Goal: Task Accomplishment & Management: Manage account settings

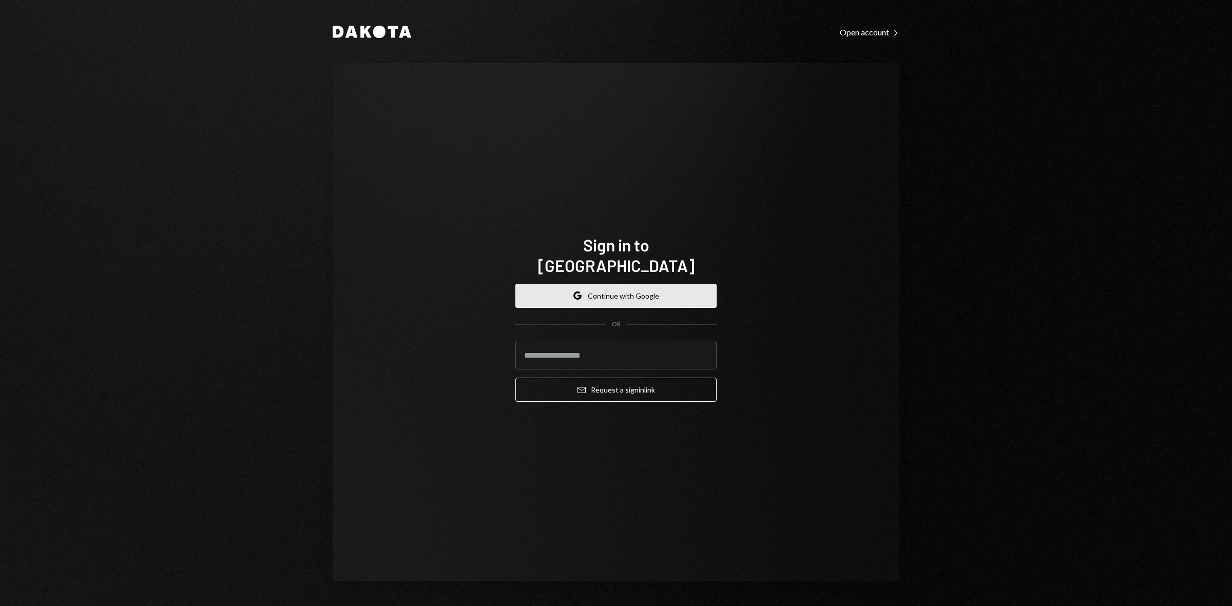
click at [593, 284] on button "Google Continue with Google" at bounding box center [615, 296] width 201 height 24
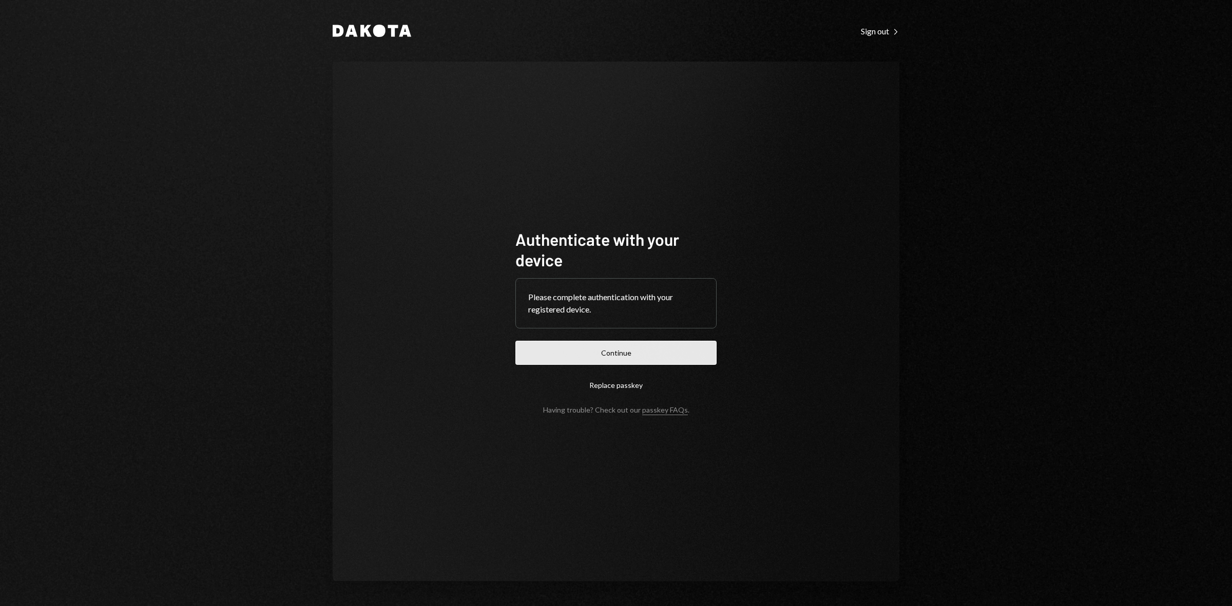
click at [656, 350] on button "Continue" at bounding box center [615, 353] width 201 height 24
click at [618, 341] on button "Continue" at bounding box center [615, 353] width 201 height 24
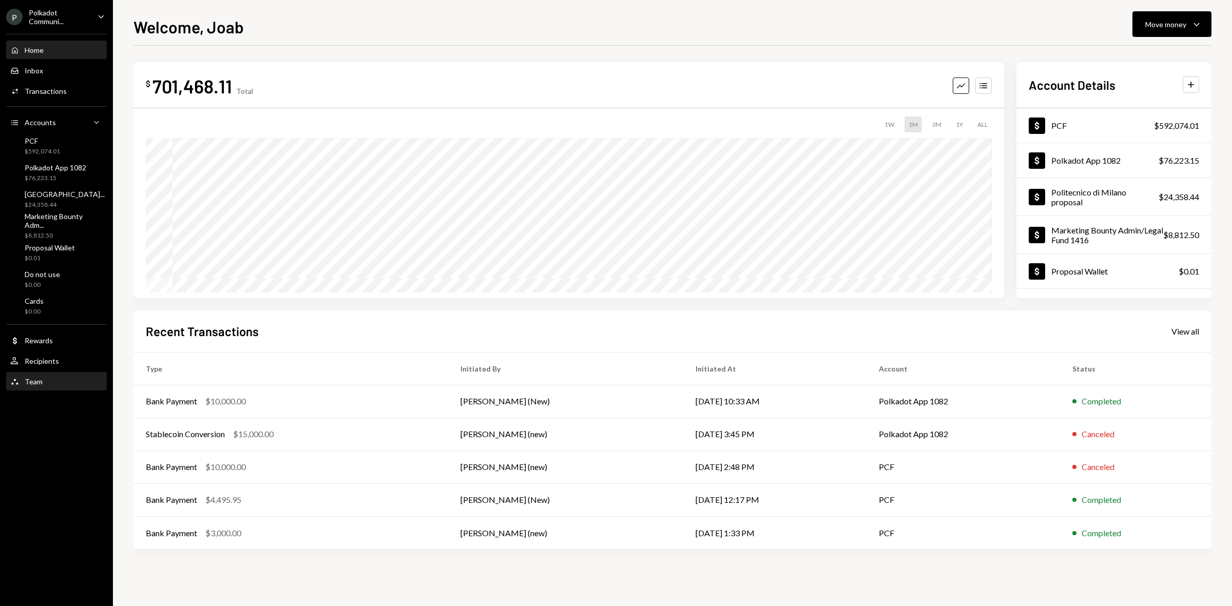
click at [39, 375] on div "Team Team" at bounding box center [56, 381] width 92 height 17
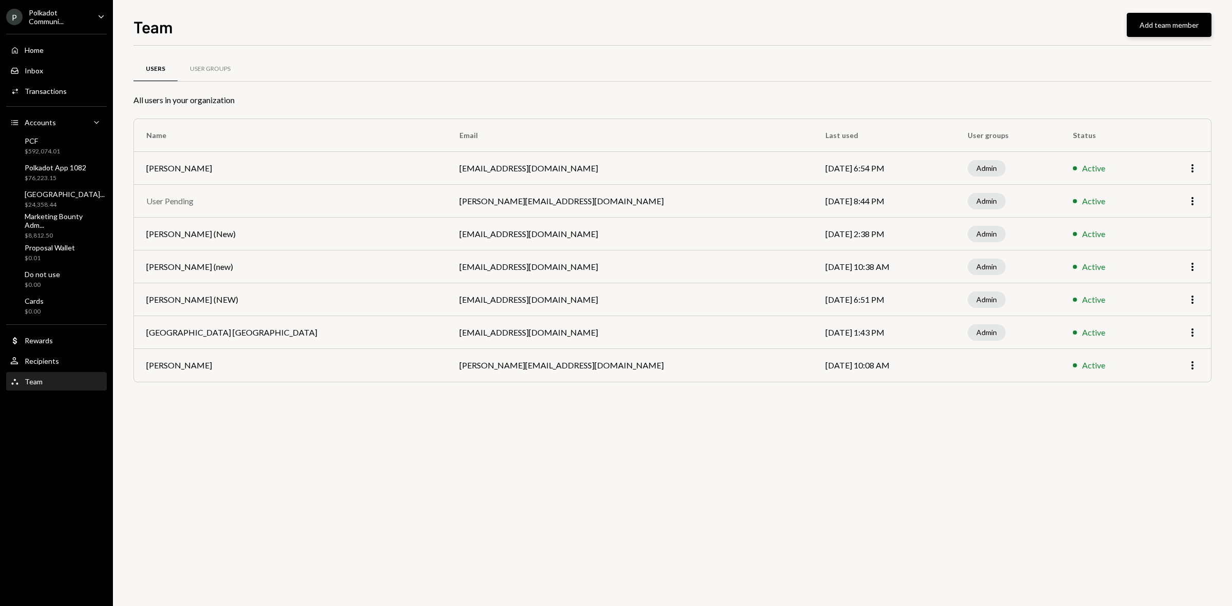
click at [1144, 29] on button "Add team member" at bounding box center [1169, 25] width 85 height 24
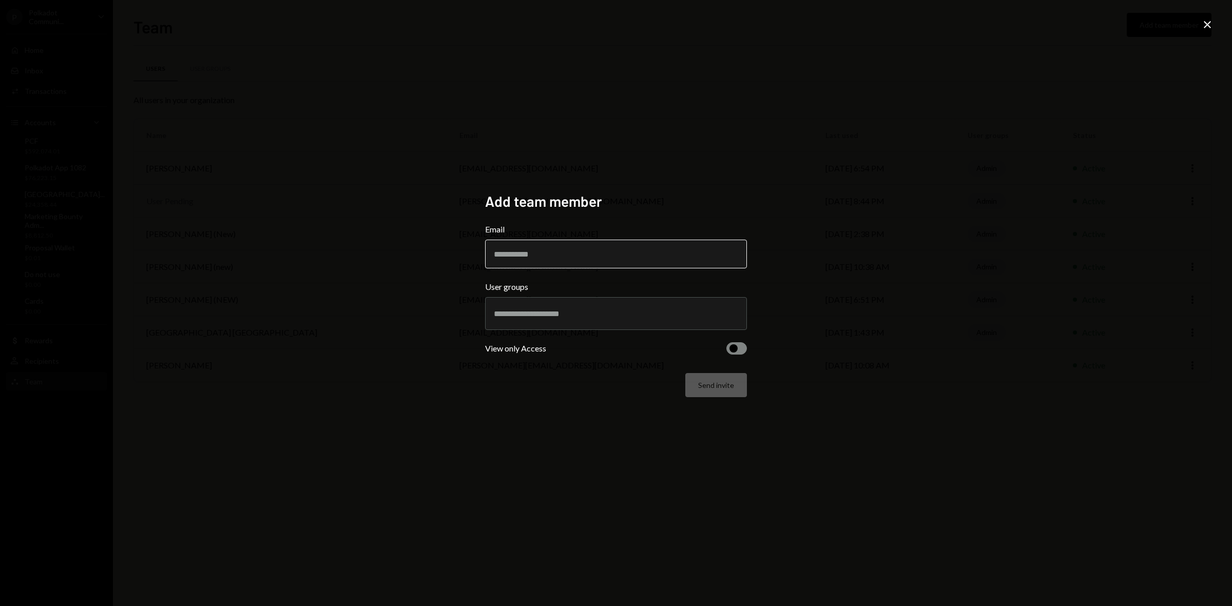
click at [540, 252] on input "Email" at bounding box center [616, 254] width 262 height 29
paste input "**********"
type input "**********"
click at [715, 309] on input "text" at bounding box center [616, 313] width 244 height 9
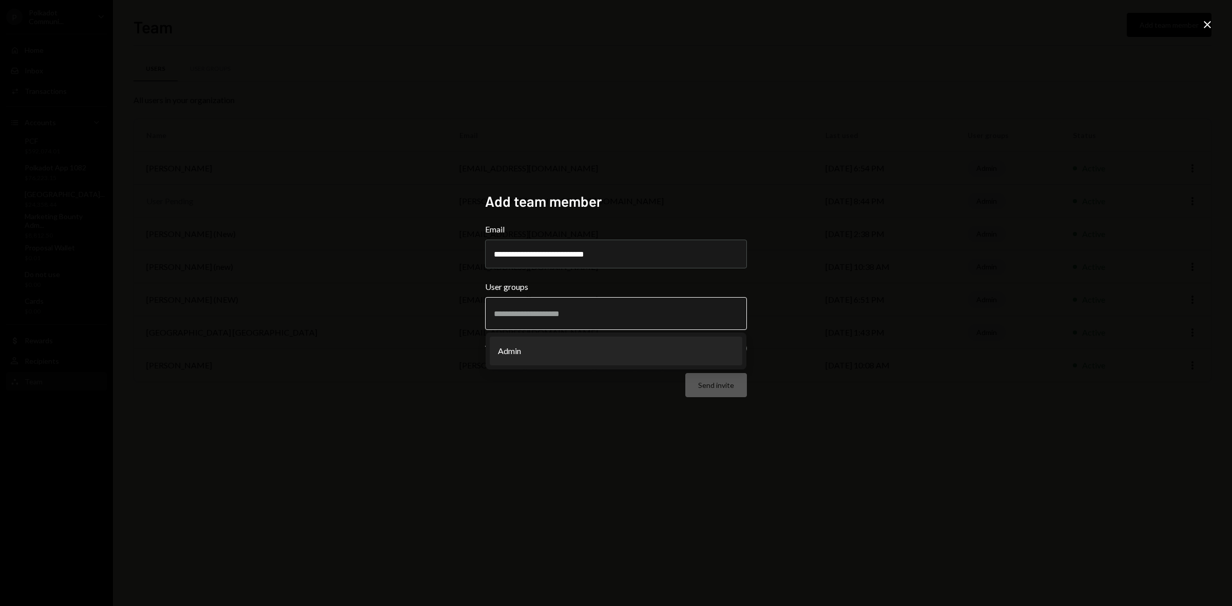
click at [555, 347] on li "Admin" at bounding box center [616, 351] width 253 height 29
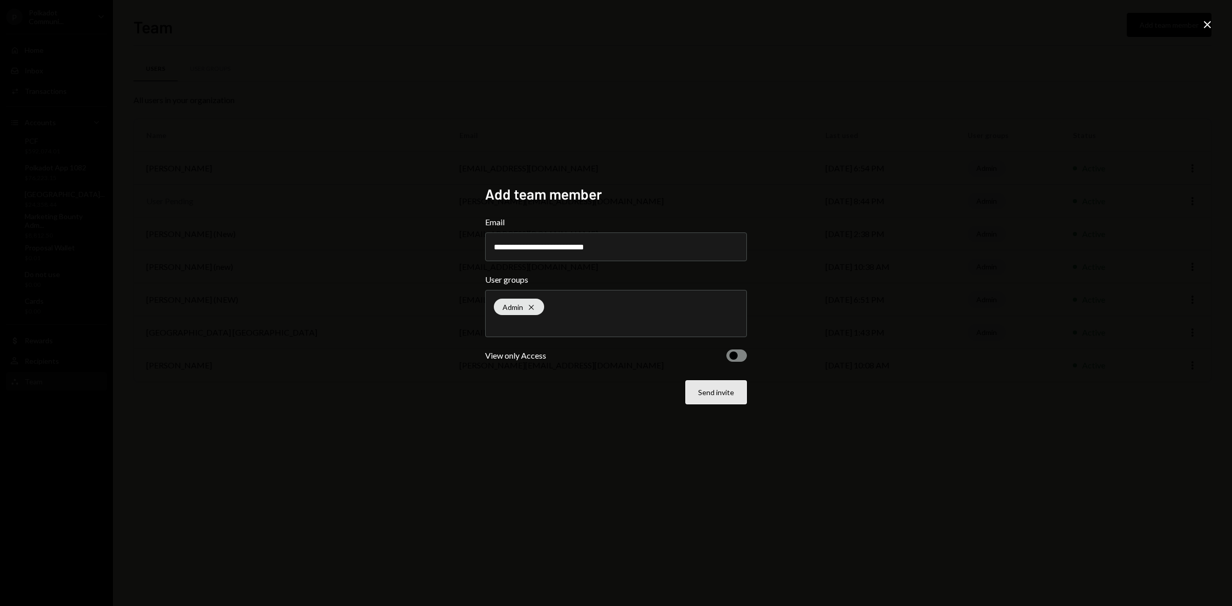
click at [720, 394] on button "Send invite" at bounding box center [716, 392] width 62 height 24
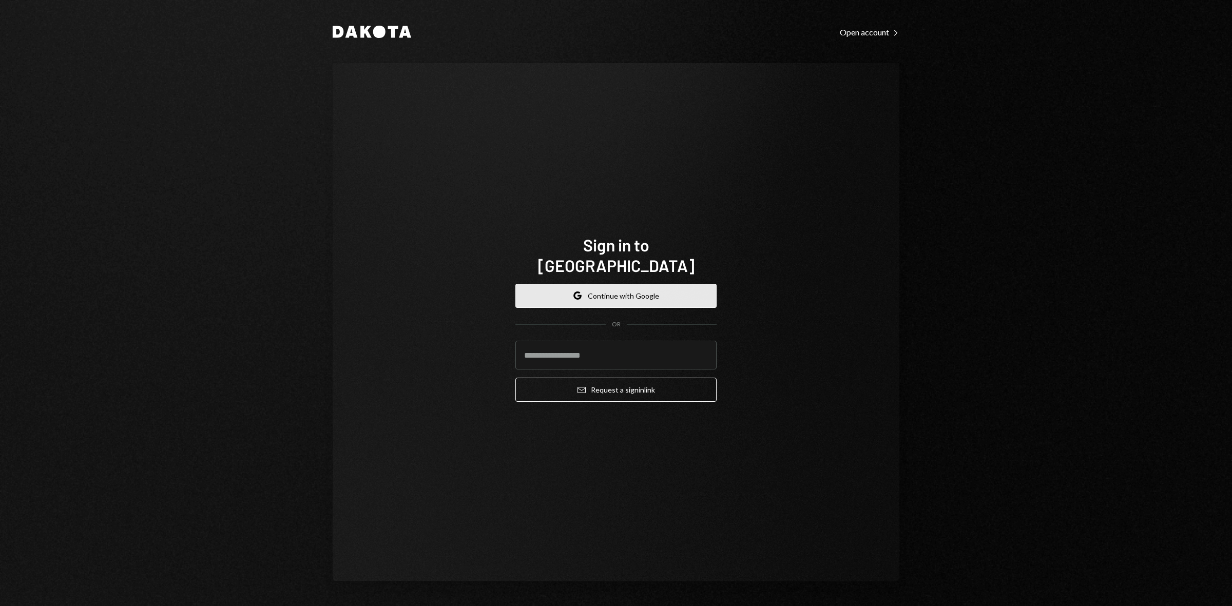
click at [650, 284] on button "Google Continue with Google" at bounding box center [615, 296] width 201 height 24
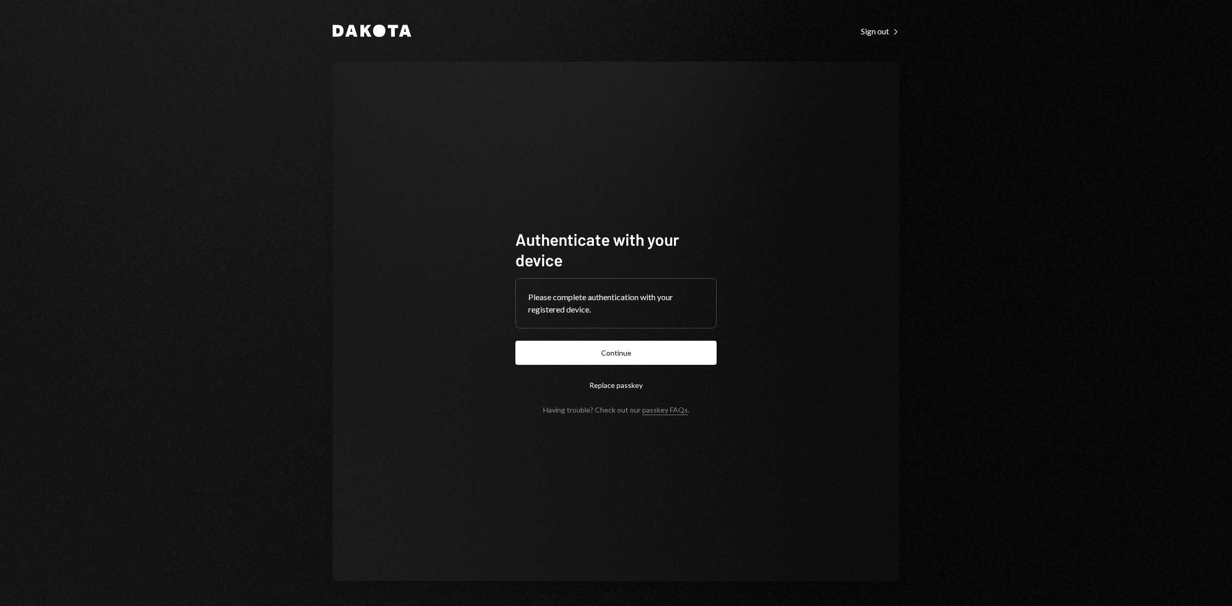
click at [628, 359] on button "Continue" at bounding box center [615, 353] width 201 height 24
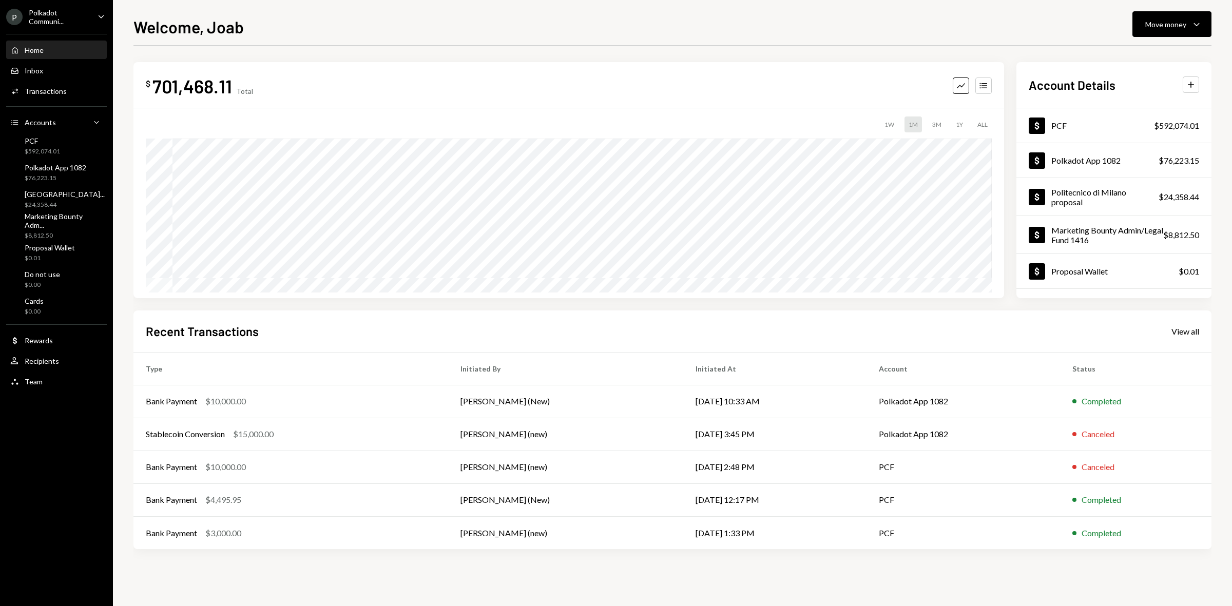
click at [49, 12] on div "Polkadot Communi..." at bounding box center [59, 16] width 61 height 17
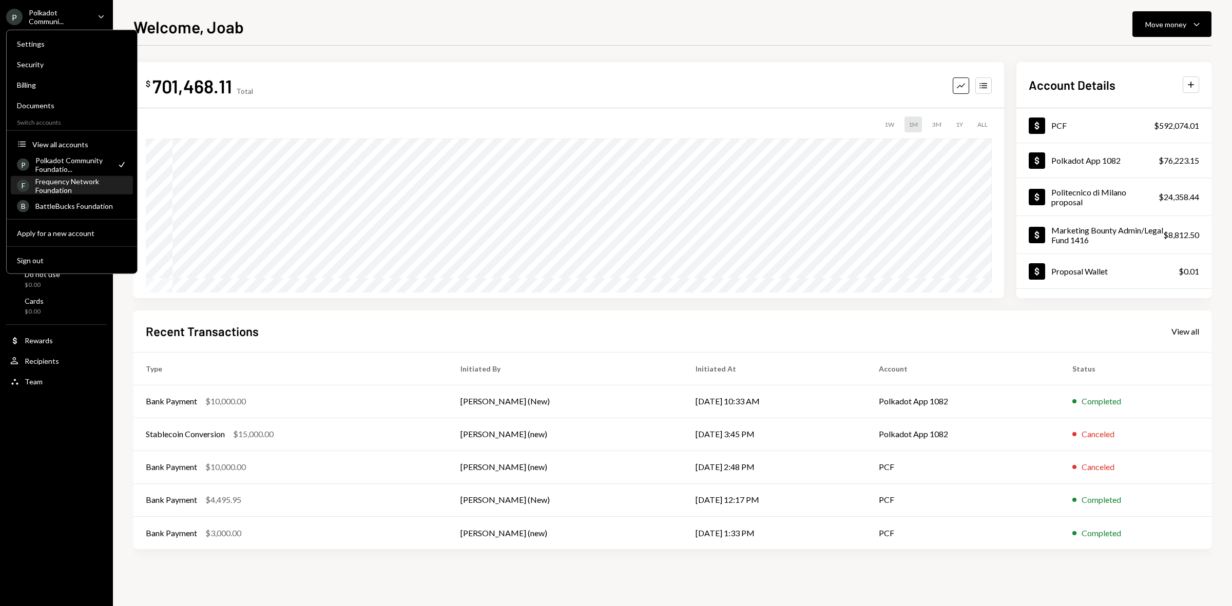
click at [55, 182] on div "Frequency Network Foundation" at bounding box center [80, 185] width 91 height 17
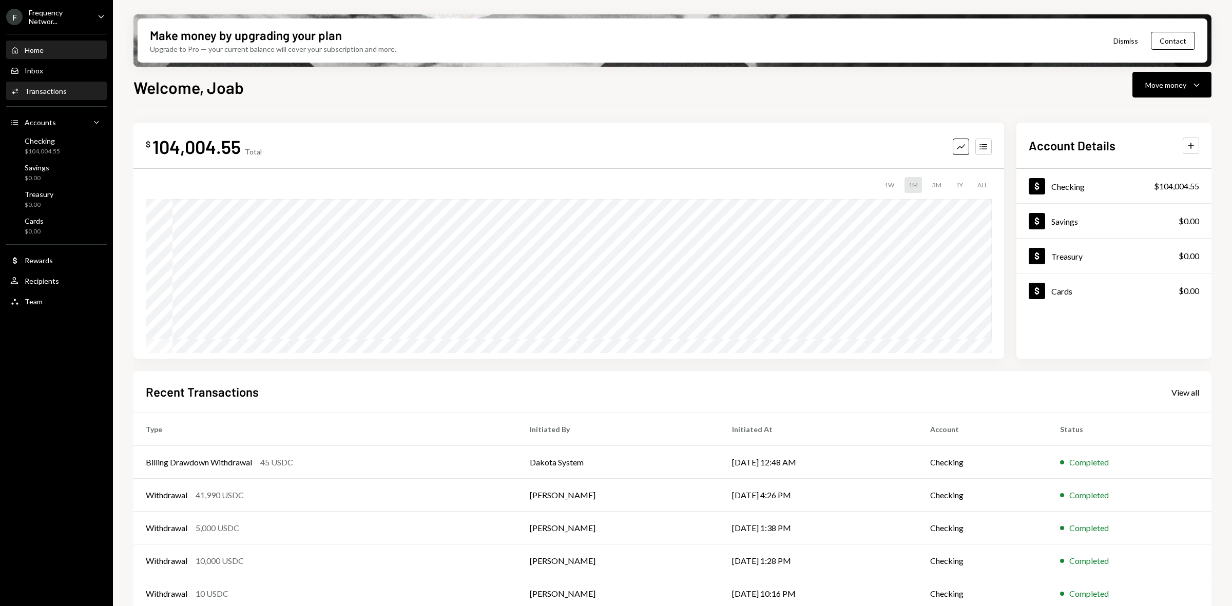
click at [40, 87] on div "Transactions" at bounding box center [46, 91] width 42 height 9
